Goal: Find contact information: Find contact information

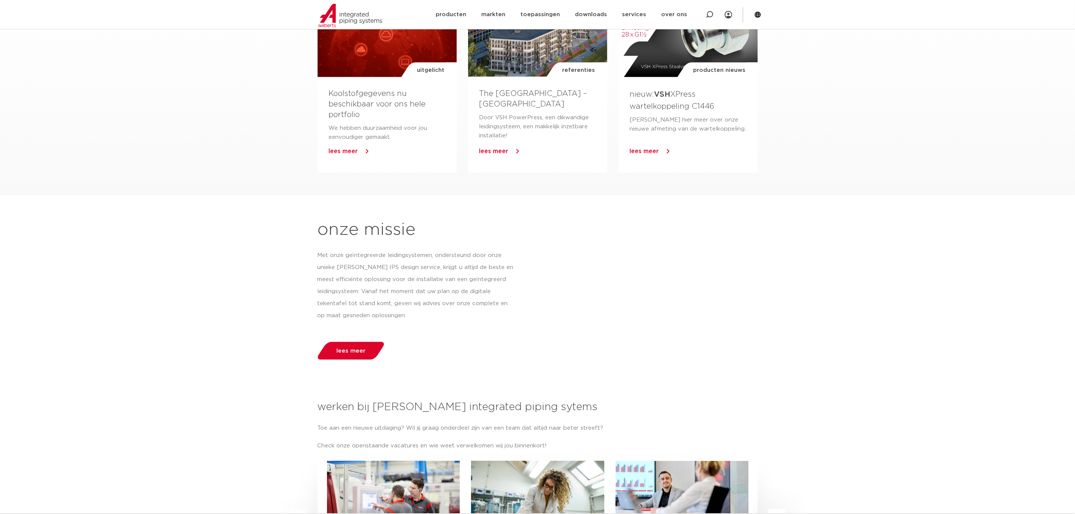
scroll to position [914, 0]
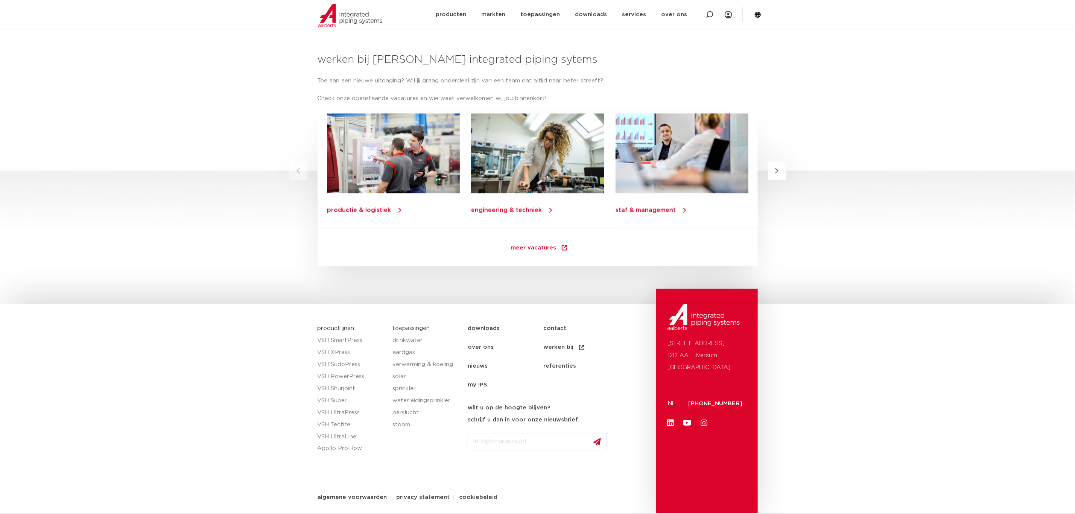
click at [555, 442] on input "Email" at bounding box center [537, 441] width 139 height 17
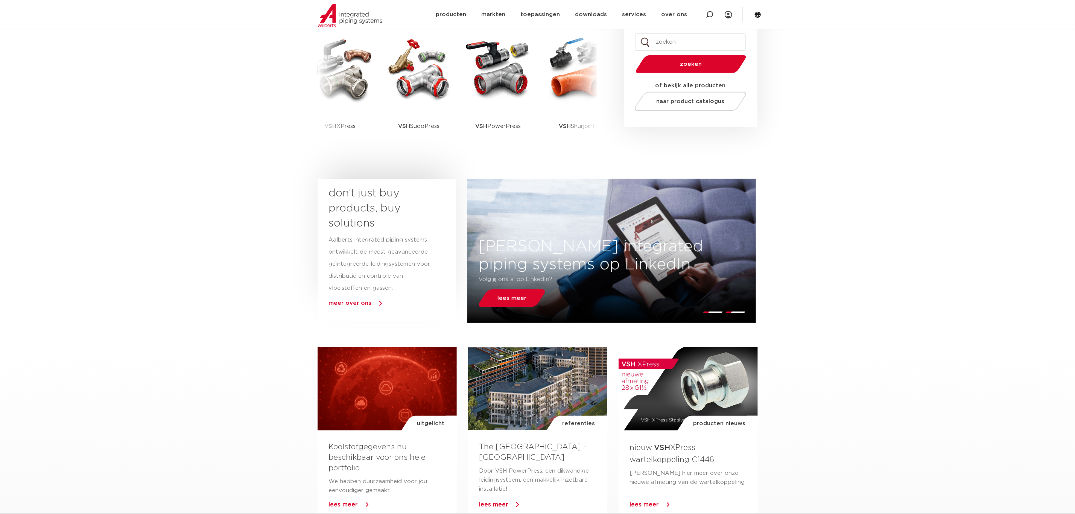
scroll to position [0, 0]
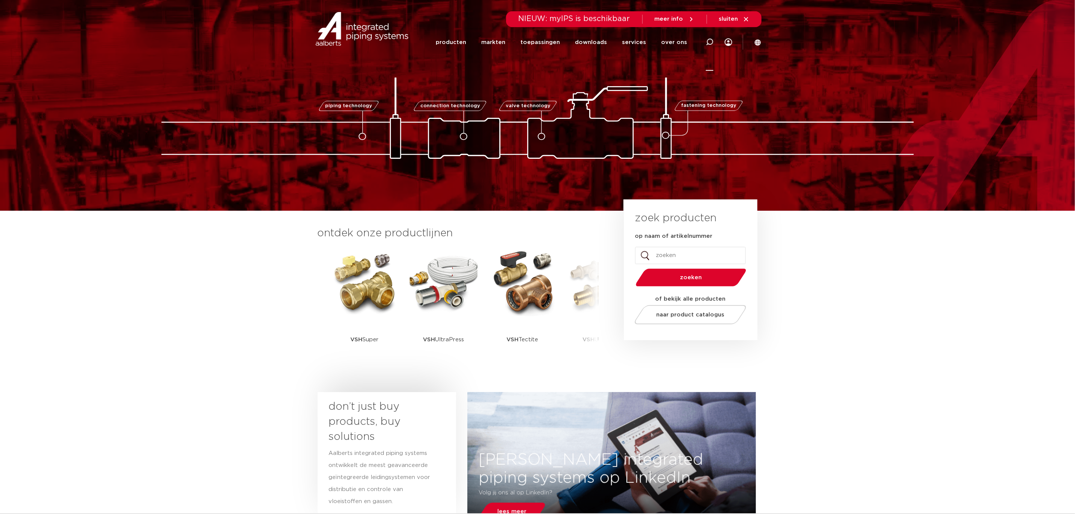
click at [709, 42] on icon at bounding box center [710, 42] width 8 height 8
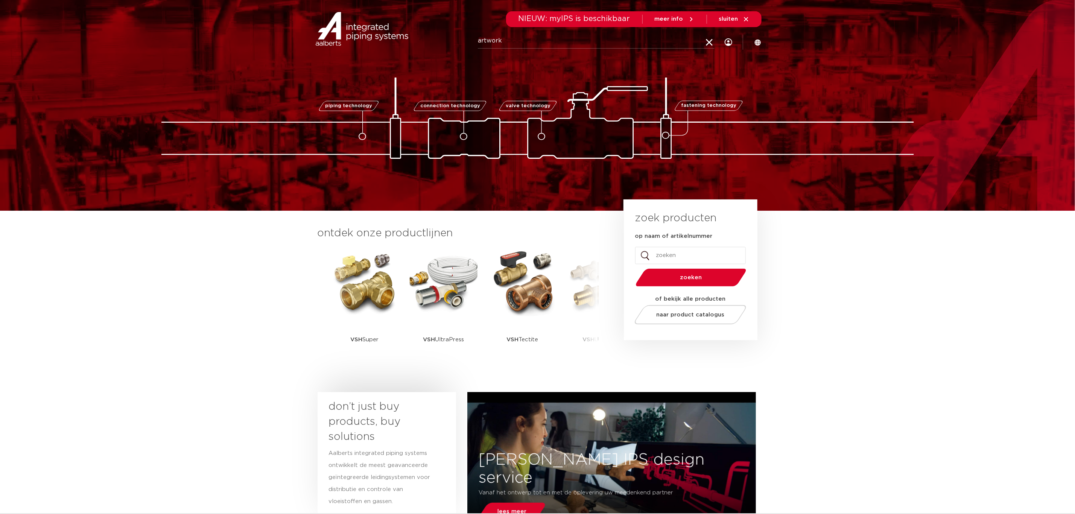
type input "artwork"
click button "Zoeken" at bounding box center [0, 0] width 0 height 0
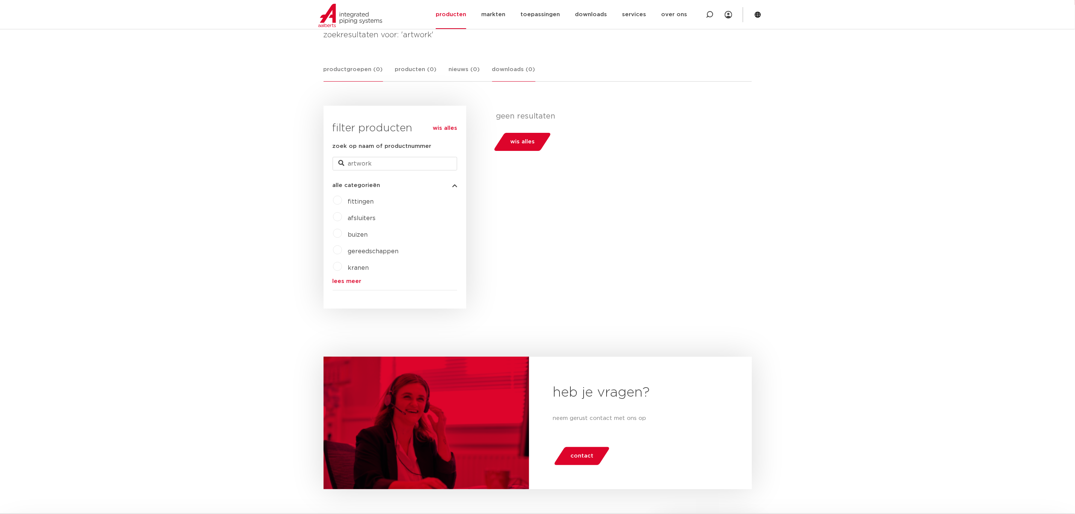
click at [505, 69] on link "downloads (0)" at bounding box center [513, 73] width 43 height 17
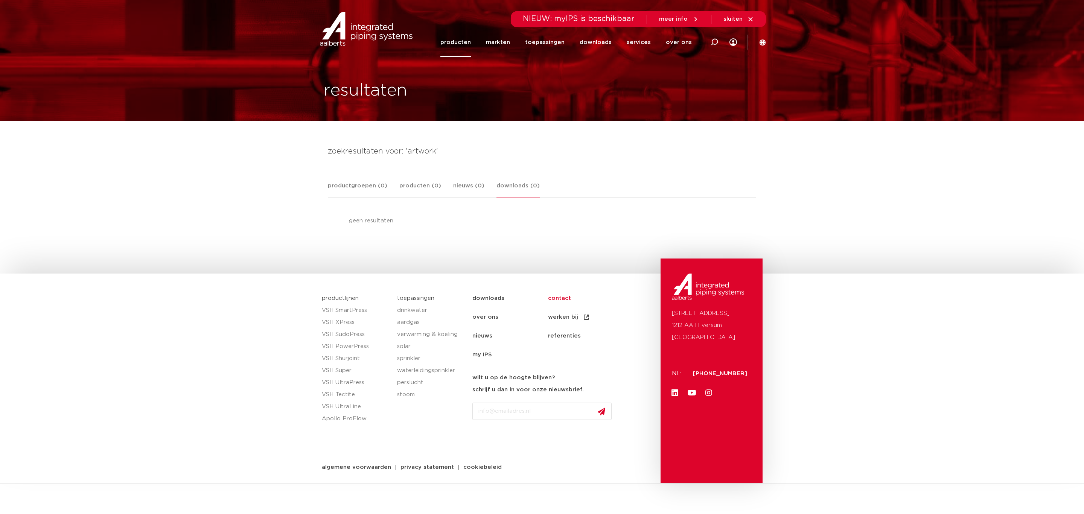
click at [555, 297] on link "contact" at bounding box center [586, 298] width 76 height 19
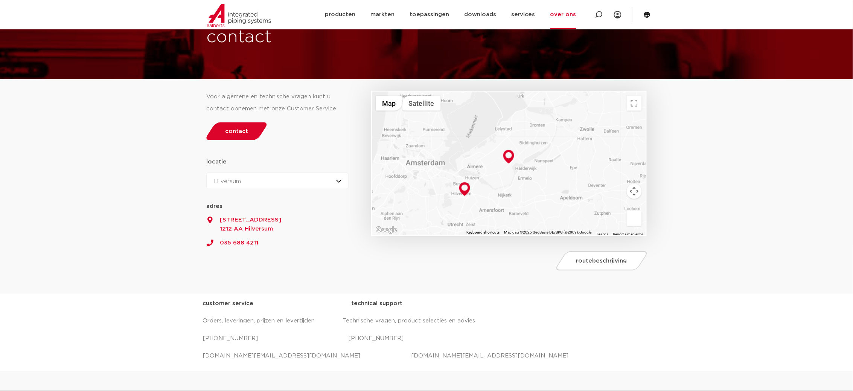
scroll to position [113, 0]
